Goal: Task Accomplishment & Management: Complete application form

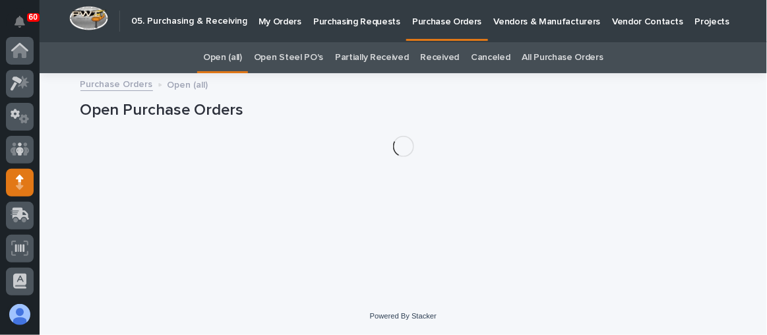
scroll to position [131, 0]
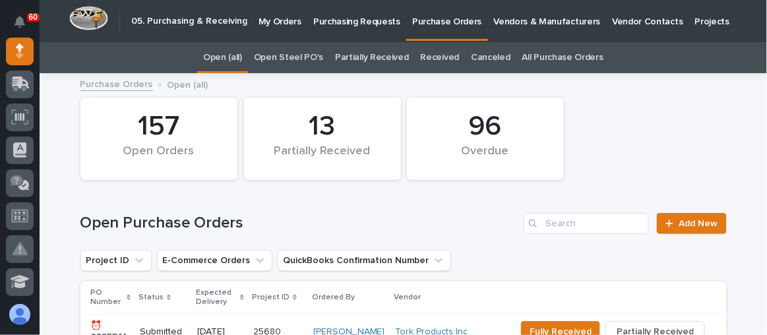
click at [329, 24] on p "Purchasing Requests" at bounding box center [356, 14] width 87 height 28
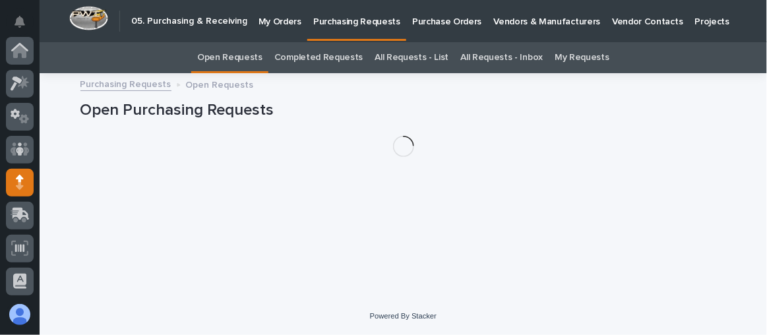
scroll to position [131, 0]
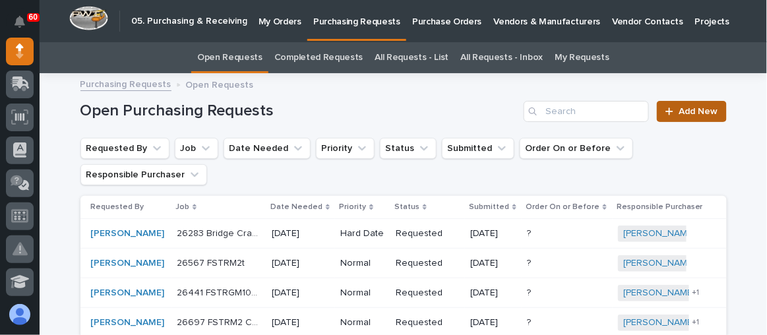
click at [674, 108] on div at bounding box center [672, 111] width 13 height 9
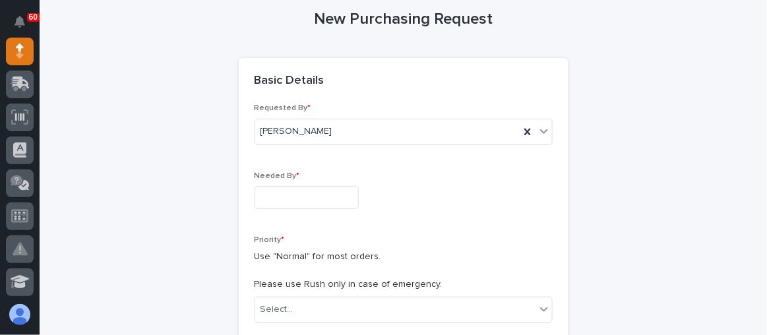
scroll to position [162, 0]
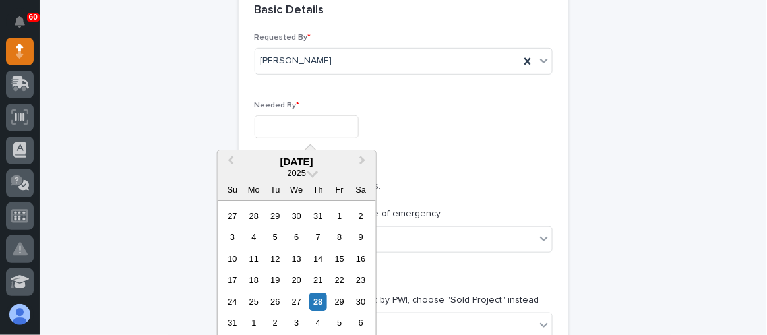
click at [274, 123] on input "text" at bounding box center [307, 126] width 104 height 23
click at [319, 321] on div "4" at bounding box center [318, 324] width 18 height 18
type input "**********"
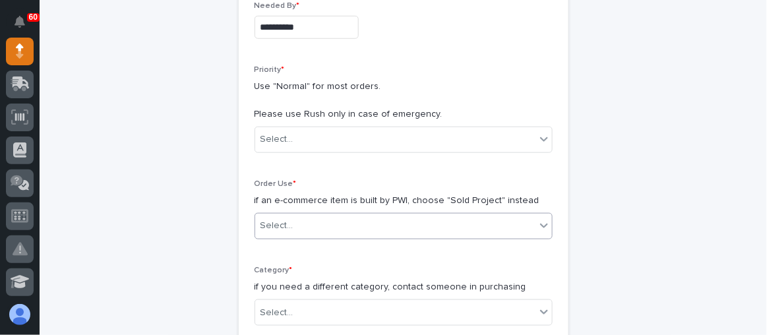
scroll to position [282, 0]
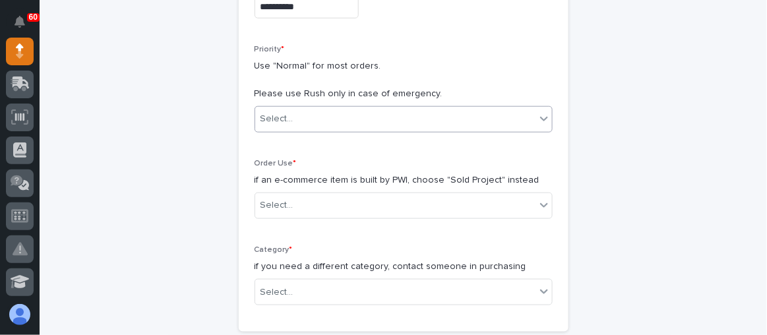
click at [362, 129] on div "Select..." at bounding box center [404, 119] width 298 height 26
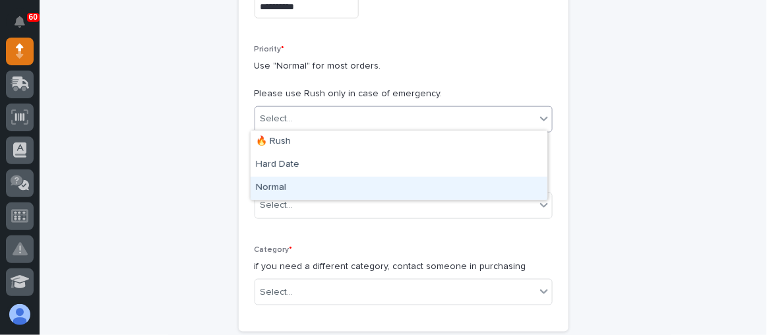
click at [314, 184] on div "Normal" at bounding box center [399, 188] width 297 height 23
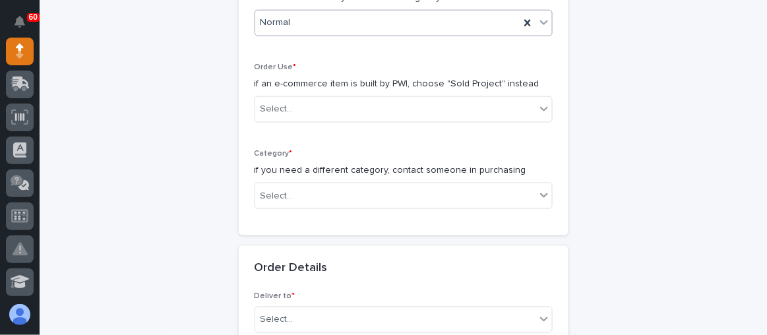
scroll to position [402, 0]
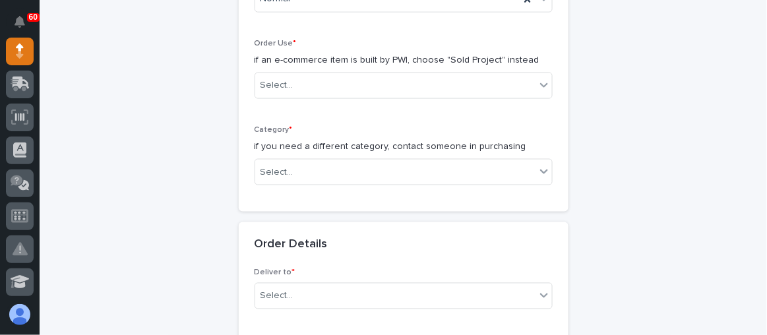
click at [323, 96] on div "Order Use * if an e-commerce item is built by PWI, choose "Sold Project" instea…" at bounding box center [404, 74] width 298 height 71
click at [321, 86] on div "Select..." at bounding box center [395, 86] width 280 height 22
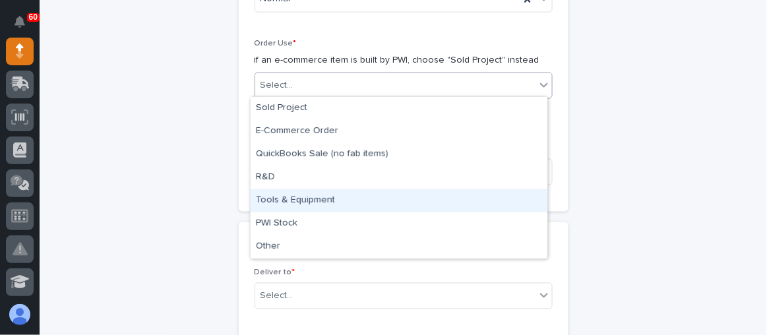
click at [303, 204] on div "Tools & Equipment" at bounding box center [399, 200] width 297 height 23
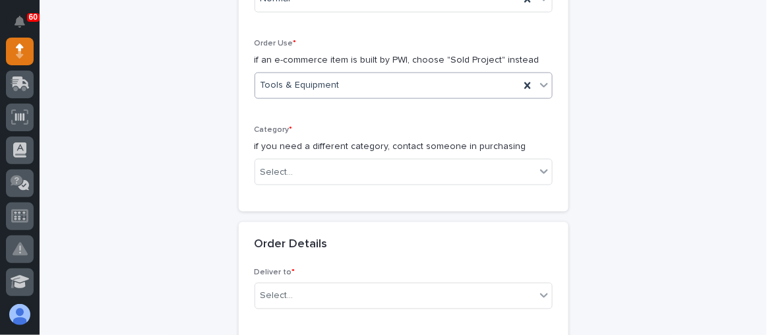
scroll to position [461, 0]
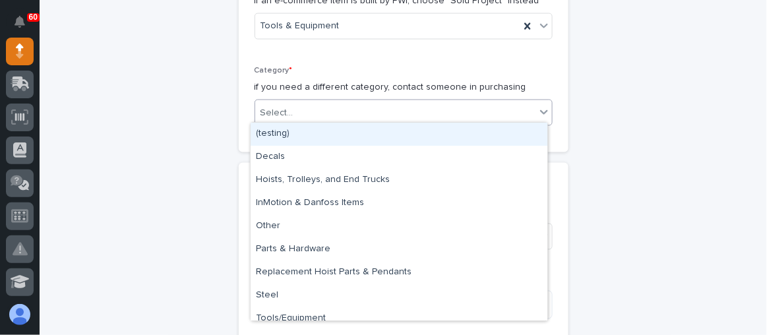
click at [309, 122] on body "**********" at bounding box center [383, 167] width 767 height 335
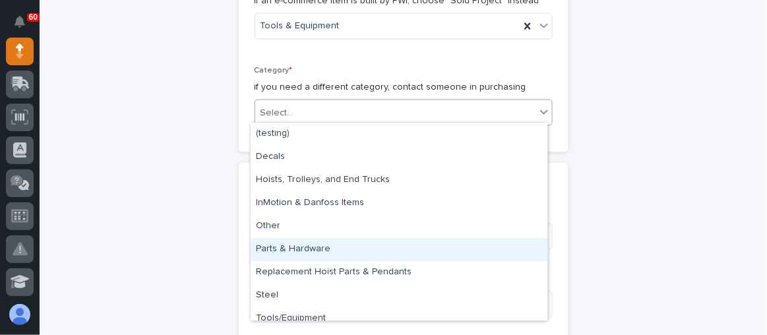
scroll to position [10, 0]
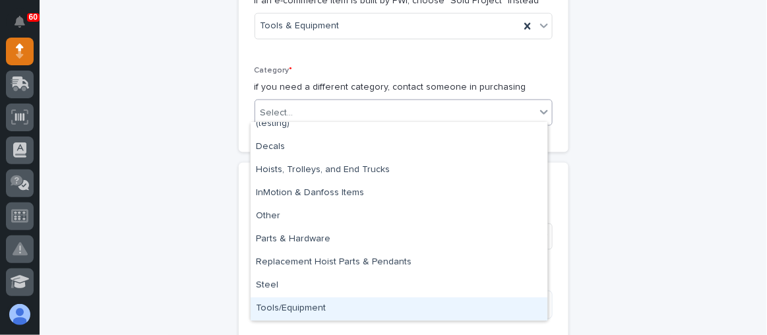
click at [305, 303] on div "Tools/Equipment" at bounding box center [399, 309] width 297 height 23
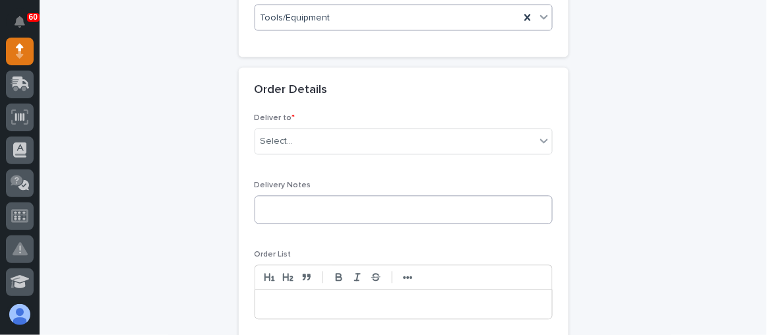
scroll to position [581, 0]
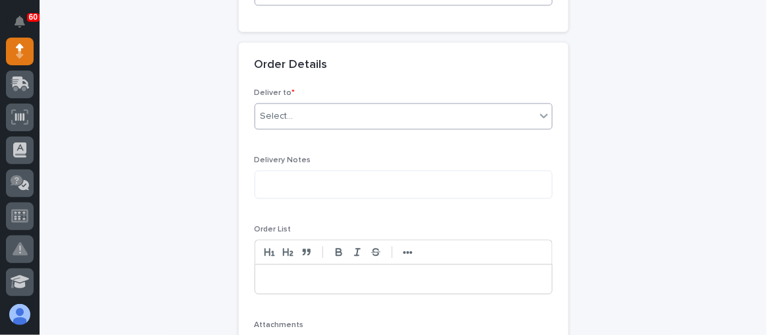
click at [282, 113] on div "Select..." at bounding box center [277, 117] width 33 height 14
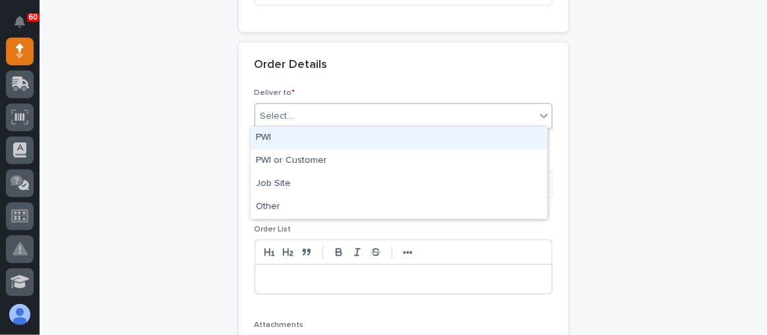
click at [290, 141] on div "PWI" at bounding box center [399, 138] width 297 height 23
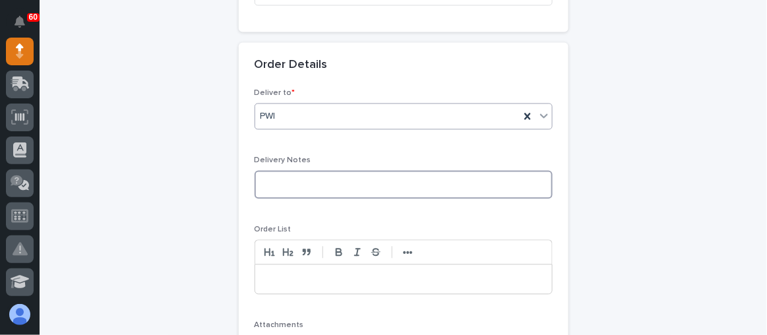
click at [285, 182] on textarea at bounding box center [404, 185] width 298 height 28
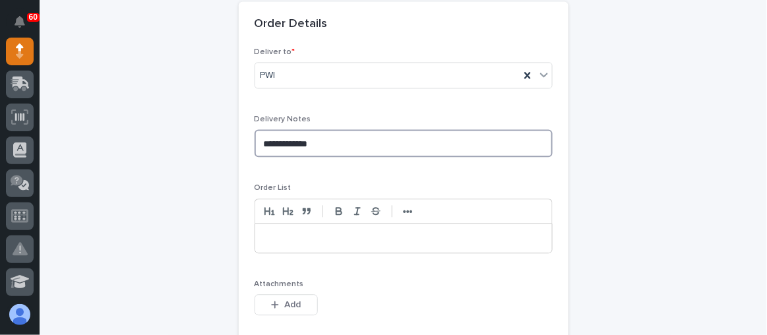
scroll to position [641, 0]
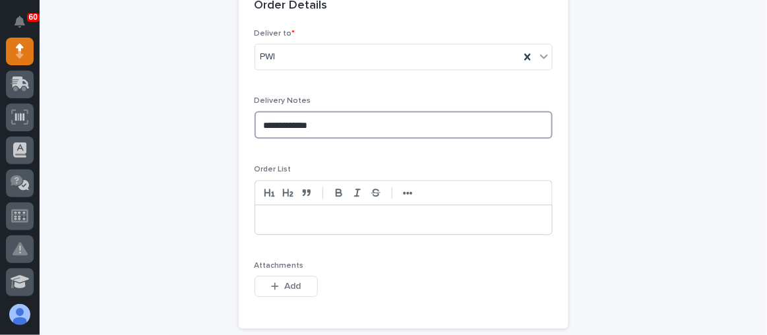
type textarea "**********"
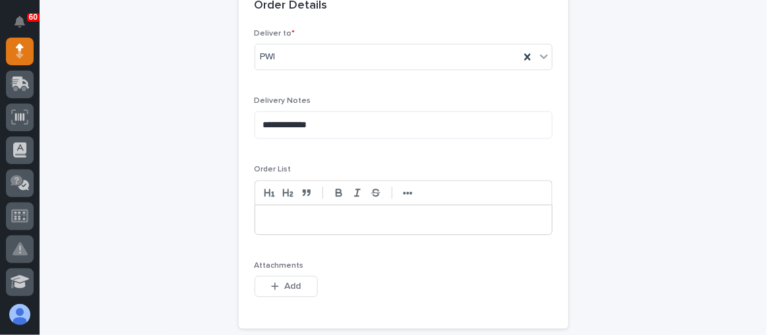
click at [287, 217] on p at bounding box center [403, 219] width 277 height 13
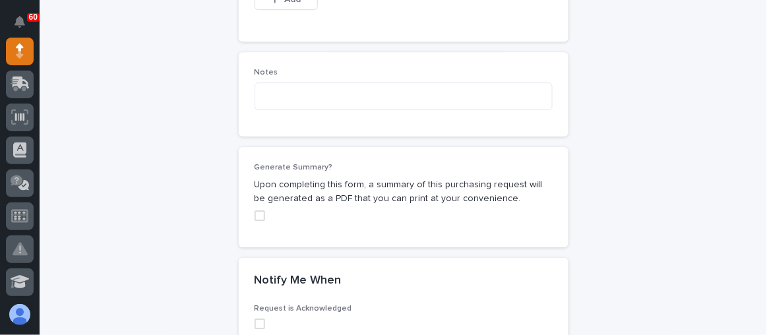
scroll to position [1002, 0]
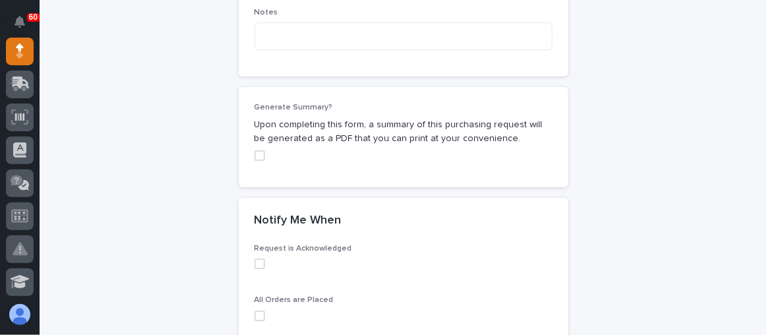
click at [258, 156] on span at bounding box center [260, 155] width 11 height 11
click at [257, 259] on span at bounding box center [260, 264] width 11 height 11
click at [255, 312] on span at bounding box center [260, 316] width 11 height 11
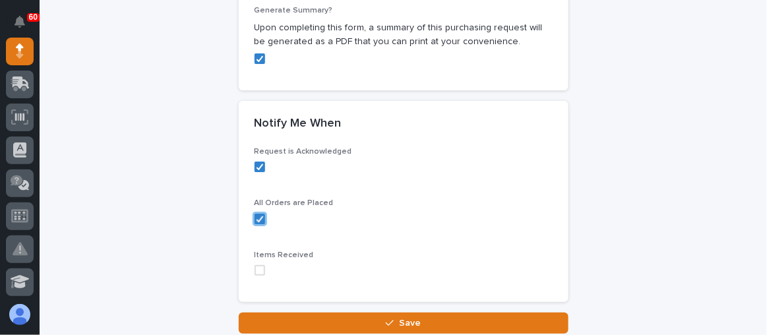
scroll to position [1181, 0]
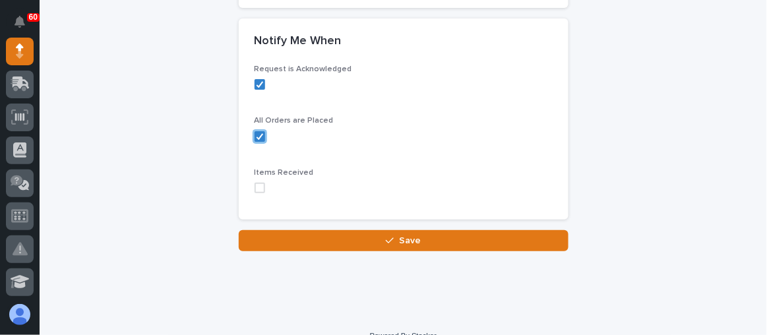
click at [257, 186] on span at bounding box center [260, 188] width 11 height 11
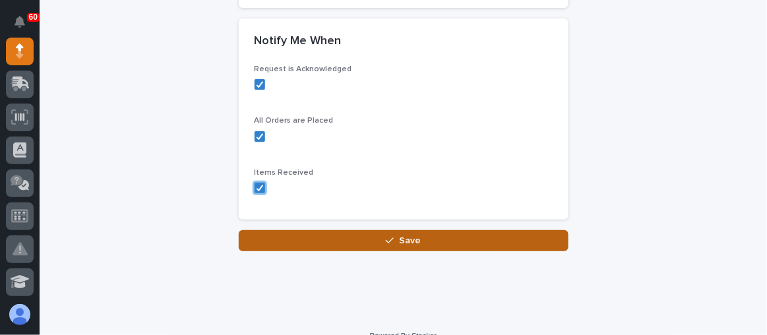
click at [370, 234] on button "Save" at bounding box center [404, 240] width 330 height 21
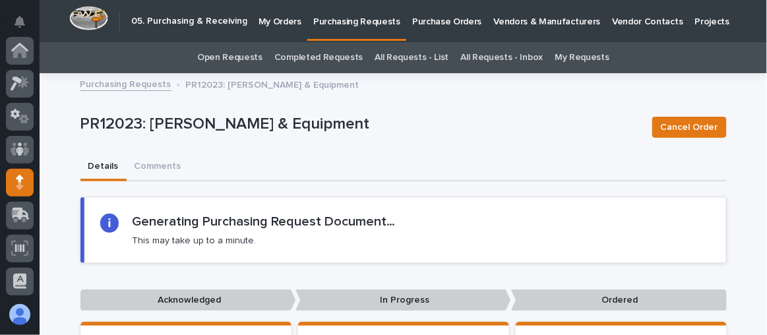
scroll to position [131, 0]
